Goal: Find specific page/section: Find specific page/section

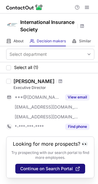
click at [45, 170] on span "Continue on Search Portal" at bounding box center [46, 169] width 53 height 5
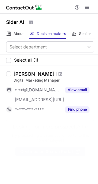
click at [46, 151] on span "Continue on Search Portal" at bounding box center [46, 151] width 53 height 5
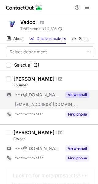
scroll to position [30, 0]
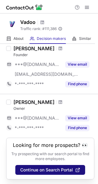
click at [39, 170] on span "Continue on Search Portal" at bounding box center [46, 170] width 53 height 5
